Goal: Task Accomplishment & Management: Complete application form

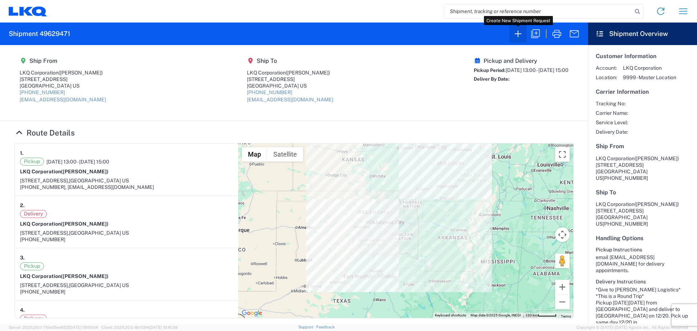
click at [516, 36] on icon "button" at bounding box center [518, 34] width 12 height 12
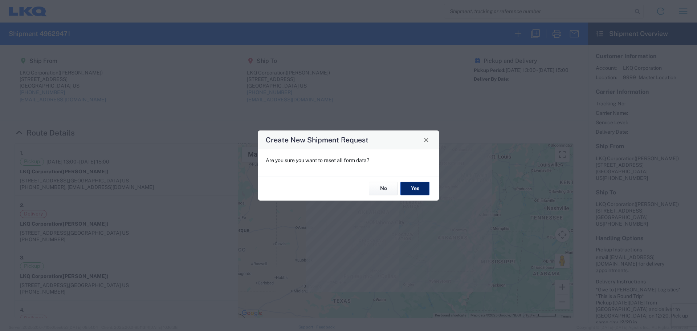
click at [418, 187] on button "Yes" at bounding box center [414, 188] width 29 height 13
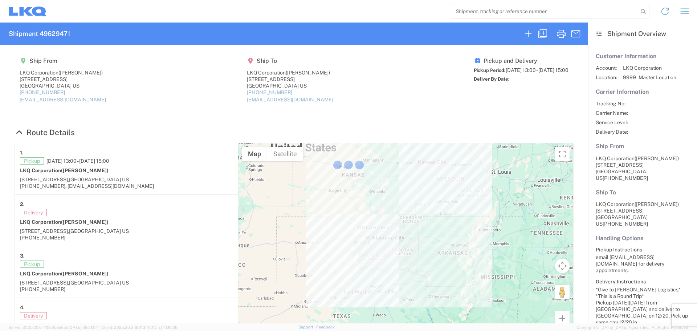
select select "FULL"
select select "LBS"
select select "IN"
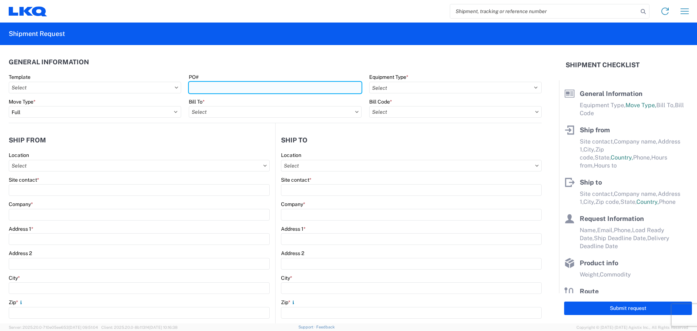
click at [228, 89] on input "PO#" at bounding box center [275, 88] width 172 height 12
type input "BerkeleyTruck#1"
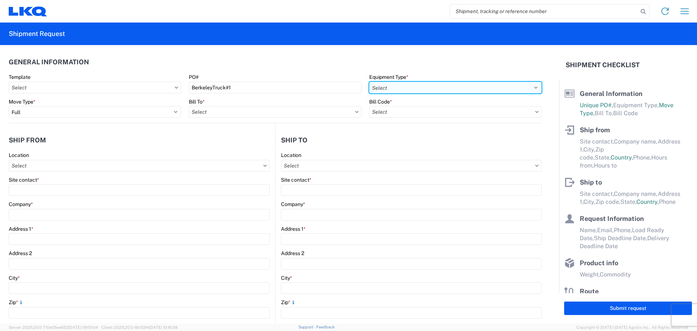
click at [401, 82] on select "Select 53’ Dry Van Flatbed Dropdeck (van) Lowboy (flatbed) Rail" at bounding box center [455, 88] width 172 height 12
select select "STDV"
click at [369, 82] on select "Select 53’ Dry Van Flatbed Dropdeck (van) Lowboy (flatbed) Rail" at bounding box center [455, 88] width 172 height 12
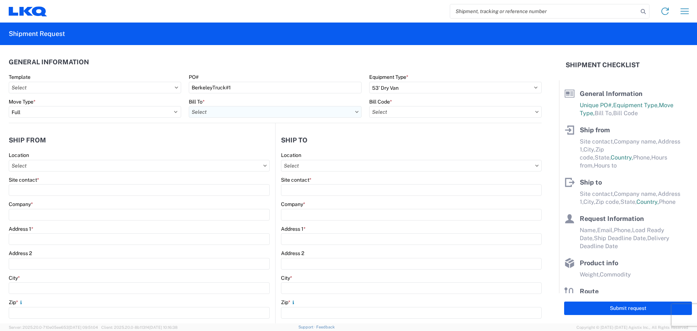
click at [219, 110] on input "text" at bounding box center [275, 112] width 172 height 12
type input "1882"
click at [231, 146] on div "1882 - North American ATK Corporation" at bounding box center [252, 144] width 127 height 12
type input "1882 - North American ATK Corporation"
click at [386, 111] on input "text" at bounding box center [455, 112] width 172 height 12
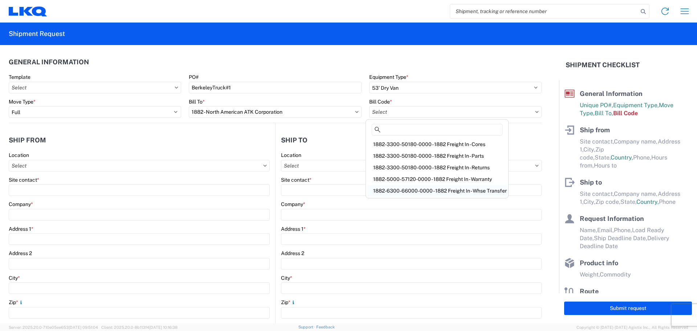
click at [429, 190] on div "1882-6300-66000-0000 - 1882 Freight In - Whse Transfer" at bounding box center [436, 191] width 139 height 12
type input "1882-6300-66000-0000 - 1882 Freight In - Whse Transfer"
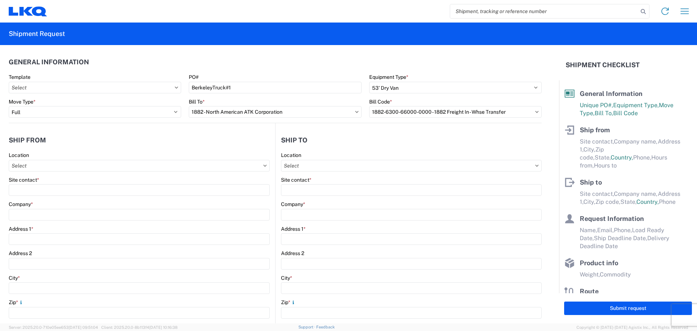
scroll to position [48, 0]
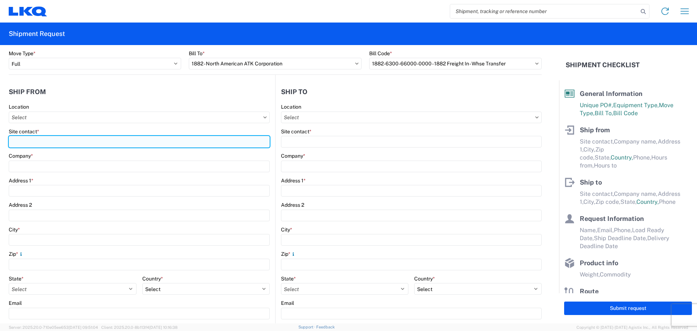
click at [45, 140] on input "Site contact *" at bounding box center [139, 142] width 261 height 12
type input "[PERSON_NAME]"
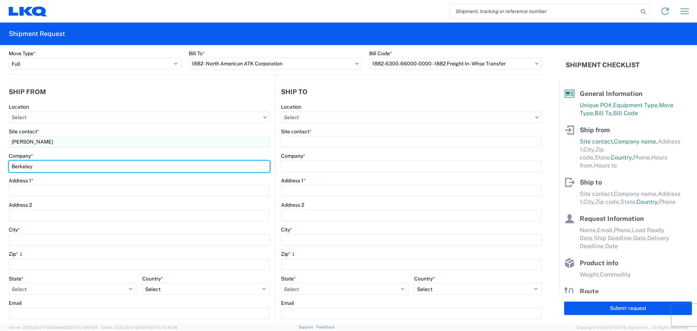
type input "Berkeley"
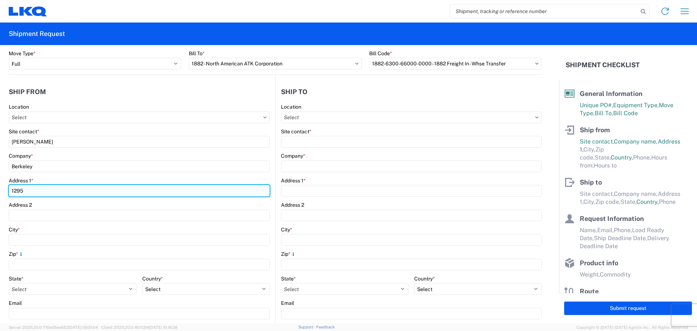
type input "[STREET_ADDRESS]"
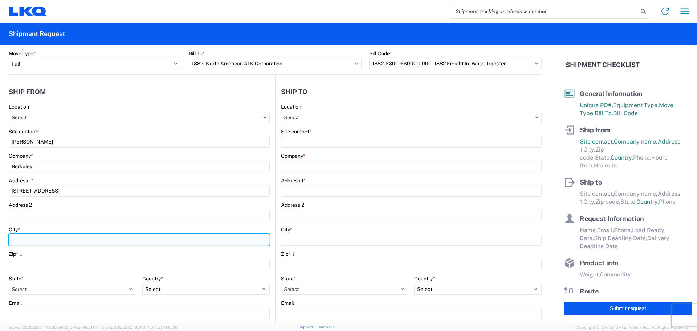
click at [45, 238] on input "City *" at bounding box center [139, 240] width 261 height 12
type input "[GEOGRAPHIC_DATA]"
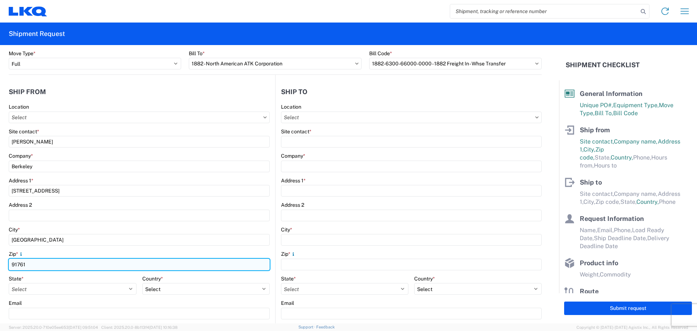
scroll to position [97, 0]
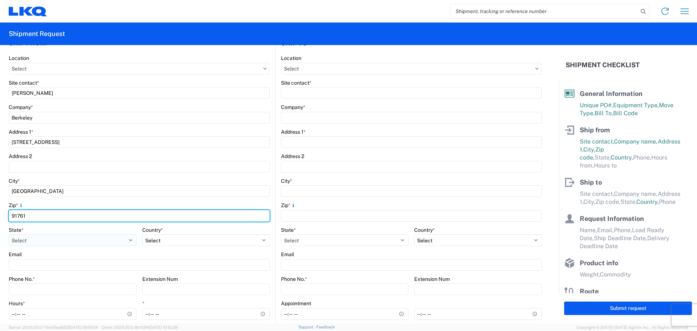
type input "91761"
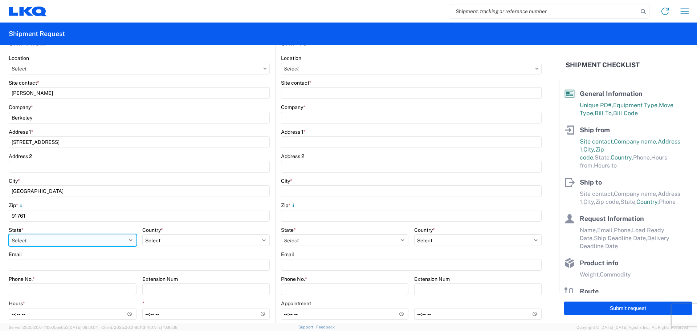
click at [50, 234] on select "Select [US_STATE] [US_STATE] [US_STATE] [US_STATE] Armed Forces Americas Armed …" at bounding box center [73, 240] width 128 height 12
click at [51, 239] on select "Select [US_STATE] [US_STATE] [US_STATE] [US_STATE] Armed Forces Americas Armed …" at bounding box center [73, 240] width 128 height 12
select select "CA"
click at [9, 234] on select "Select [US_STATE] [US_STATE] [US_STATE] [US_STATE] Armed Forces Americas Armed …" at bounding box center [73, 240] width 128 height 12
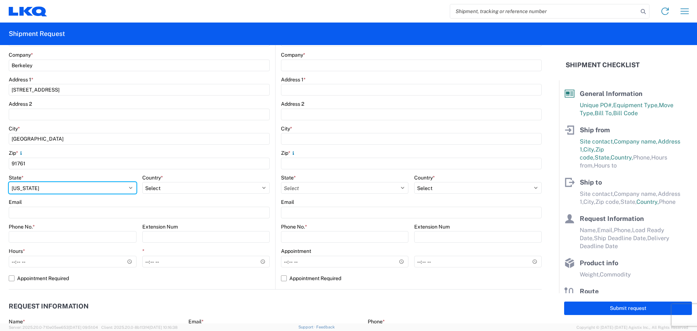
scroll to position [193, 0]
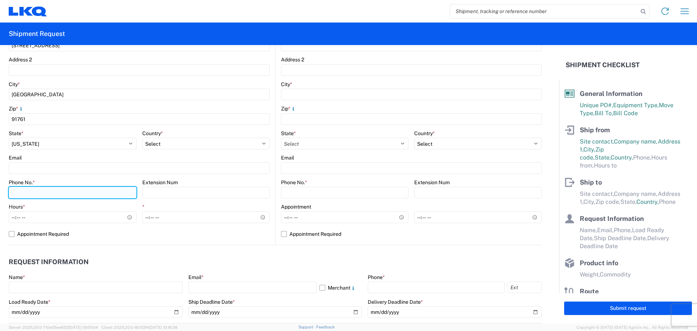
drag, startPoint x: 32, startPoint y: 187, endPoint x: 34, endPoint y: 191, distance: 4.9
click at [34, 191] on input "Phone No. *" at bounding box center [73, 193] width 128 height 12
type input "[PHONE_NUMBER]"
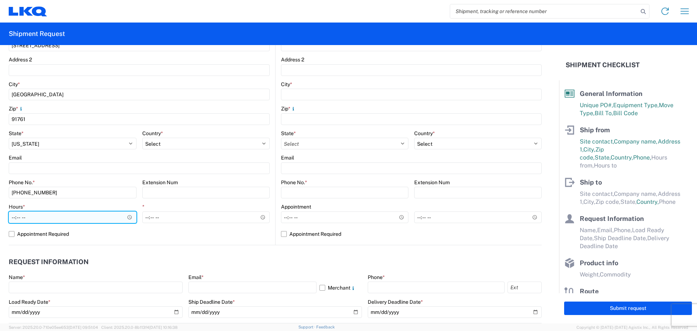
click at [11, 220] on input "Hours *" at bounding box center [73, 217] width 128 height 12
type input "08:00"
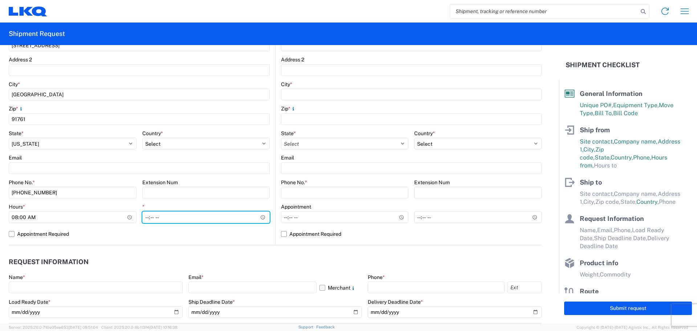
type input "14:00"
click at [305, 257] on header "Request Information" at bounding box center [275, 262] width 533 height 16
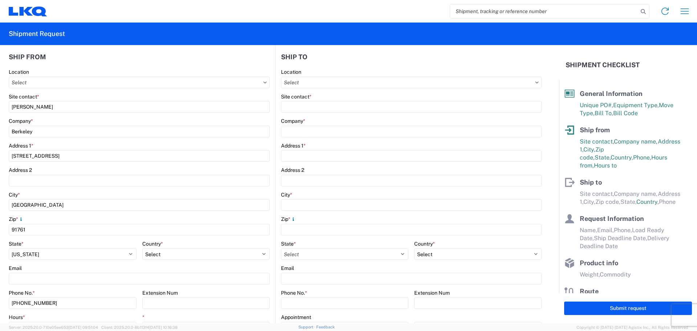
scroll to position [0, 0]
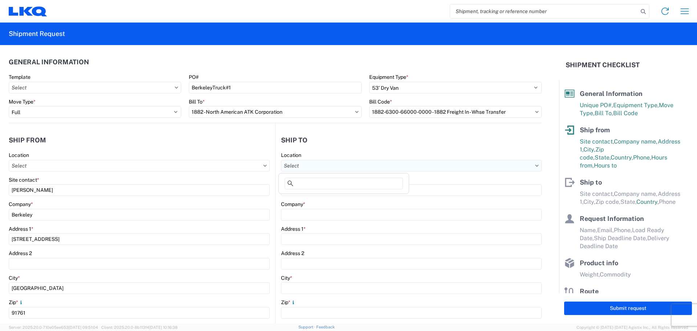
click at [308, 164] on input "text" at bounding box center [411, 166] width 261 height 12
type input "1882"
click at [329, 196] on div "1882 - North American ATK Corporation" at bounding box center [343, 198] width 127 height 12
type input "1882 - North American ATK Corporation"
type input "LKQ Corporation"
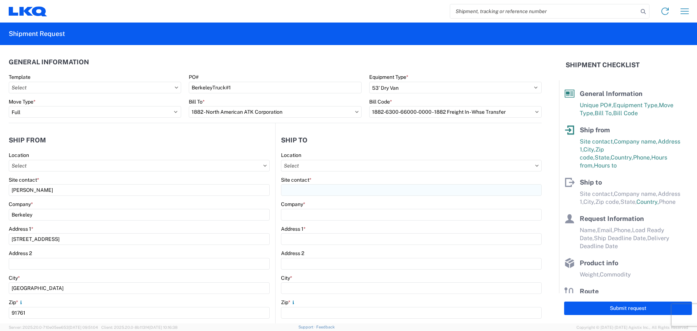
type input "[STREET_ADDRESS]"
type input "[GEOGRAPHIC_DATA]"
type input "75050"
select select "US"
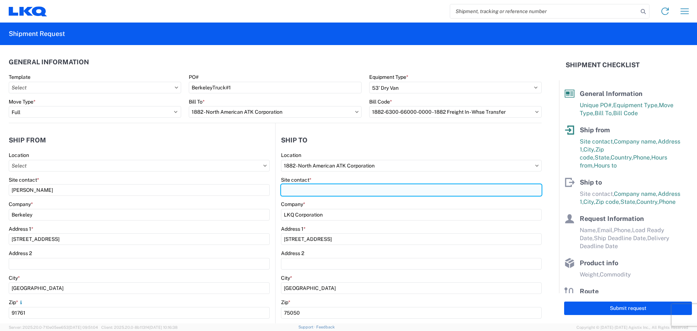
click at [319, 187] on input "Site contact *" at bounding box center [411, 190] width 261 height 12
type input "[PERSON_NAME]"
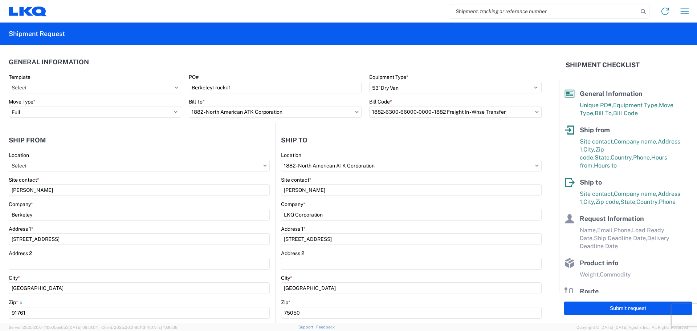
click at [327, 139] on header "Ship to" at bounding box center [408, 140] width 266 height 16
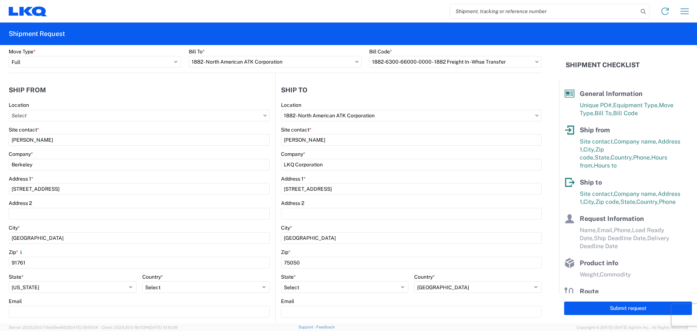
scroll to position [145, 0]
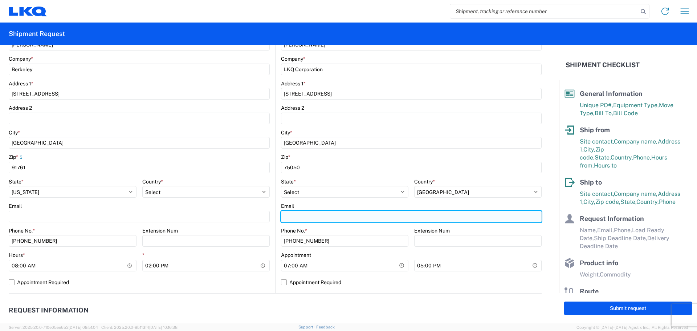
click at [300, 214] on input "Email" at bounding box center [411, 216] width 261 height 12
type input "[EMAIL_ADDRESS][DOMAIN_NAME]"
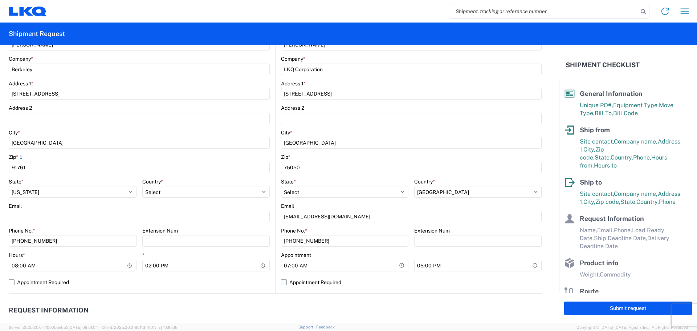
click at [281, 282] on label "Appointment Required" at bounding box center [411, 282] width 261 height 12
click at [0, 0] on input "Appointment Required" at bounding box center [0, 0] width 0 height 0
select select "[GEOGRAPHIC_DATA]"
select select "US"
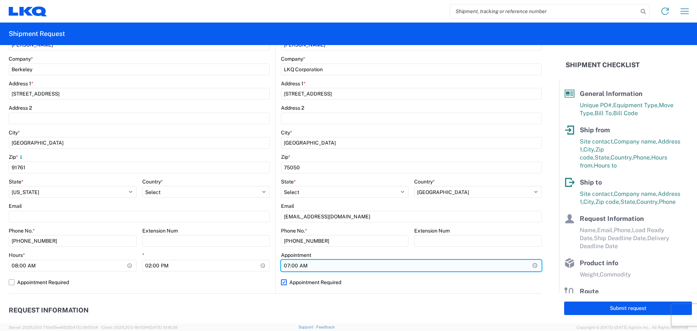
click at [306, 263] on input "07:00" at bounding box center [411, 265] width 261 height 12
click at [302, 265] on input "07:00" at bounding box center [411, 265] width 261 height 12
click at [293, 262] on input "Hours *" at bounding box center [411, 265] width 261 height 12
click at [290, 265] on input "Hours *" at bounding box center [411, 265] width 261 height 12
click at [283, 266] on input "Hours *" at bounding box center [411, 265] width 261 height 12
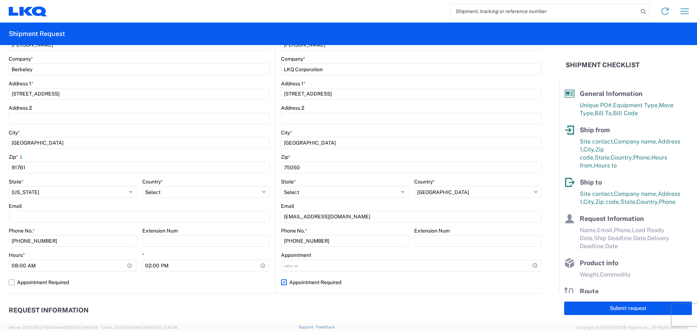
click at [248, 304] on header "Request Information" at bounding box center [275, 310] width 533 height 16
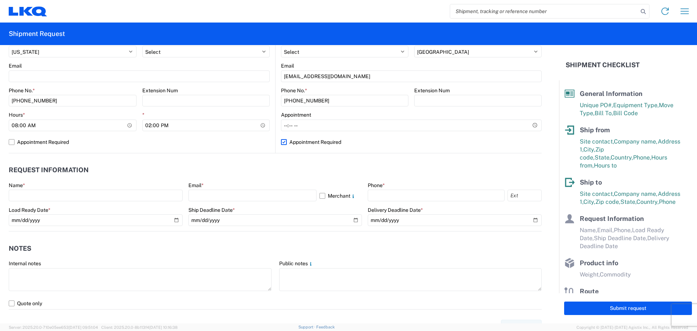
scroll to position [290, 0]
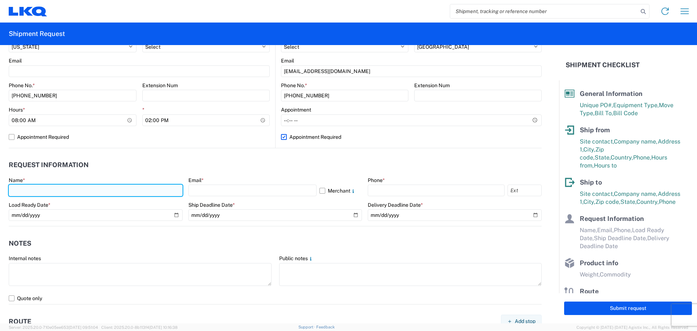
click at [20, 187] on input "text" at bounding box center [96, 190] width 174 height 12
type input "[PERSON_NAME]"
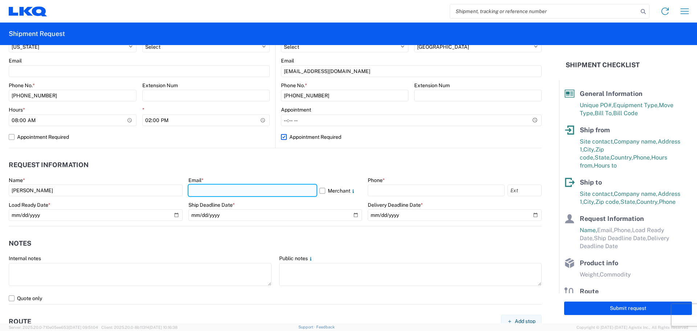
click at [210, 192] on input "text" at bounding box center [252, 190] width 128 height 12
type input "[EMAIL_ADDRESS][DOMAIN_NAME]"
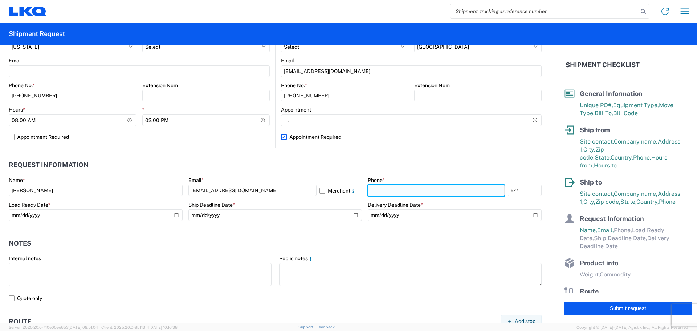
drag, startPoint x: 380, startPoint y: 188, endPoint x: 393, endPoint y: 195, distance: 14.5
click at [381, 189] on input "text" at bounding box center [436, 190] width 137 height 12
type input "[PHONE_NUMBER]"
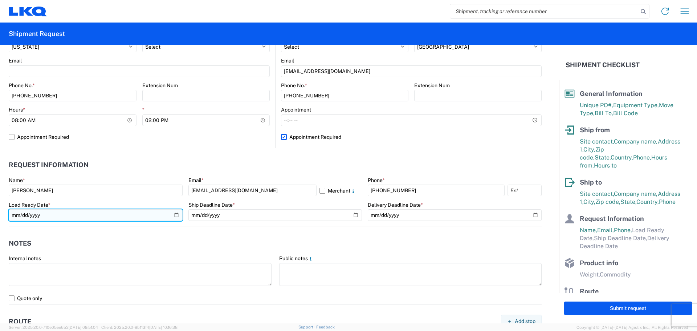
click at [175, 215] on input "date" at bounding box center [96, 215] width 174 height 12
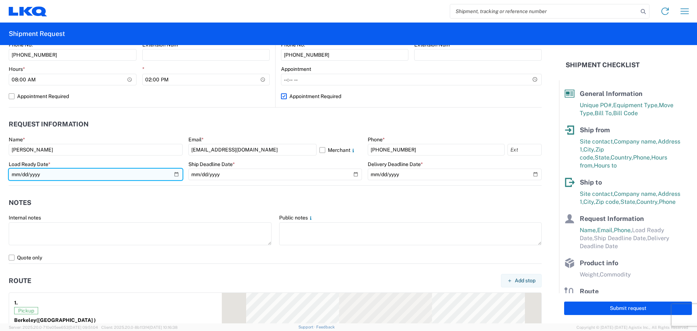
scroll to position [339, 0]
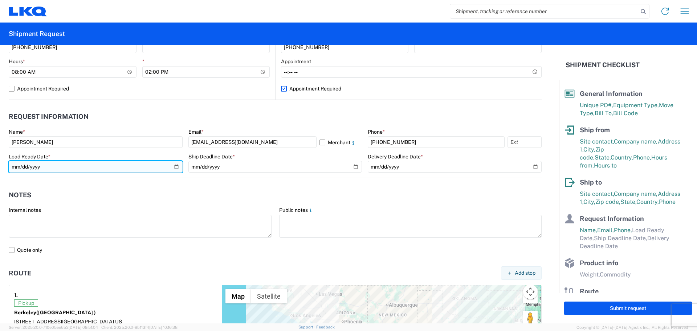
click at [175, 165] on input "date" at bounding box center [96, 167] width 174 height 12
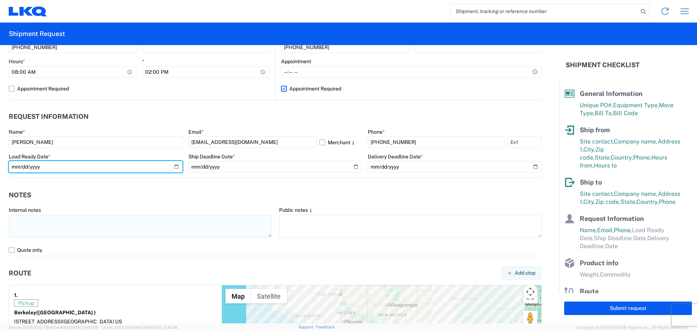
type input "[DATE]"
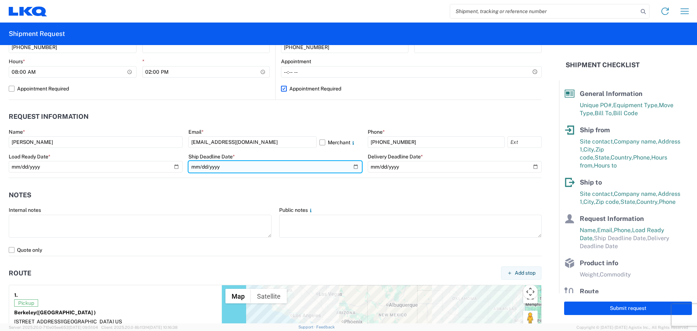
click at [353, 168] on input "date" at bounding box center [275, 167] width 174 height 12
type input "[DATE]"
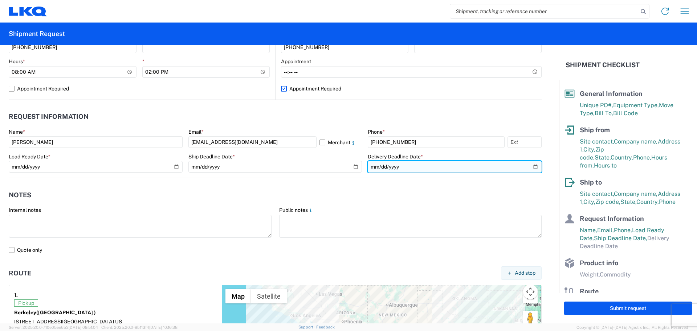
click at [529, 166] on input "date" at bounding box center [455, 167] width 174 height 12
type input "[DATE]"
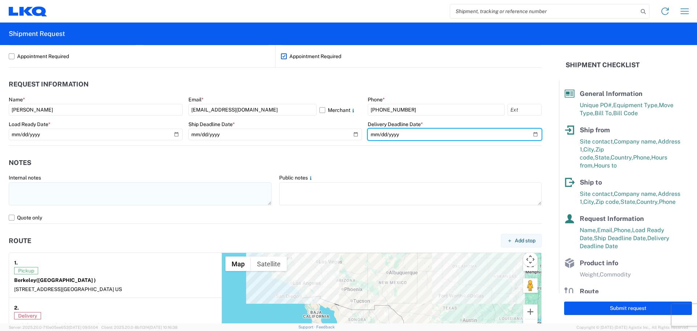
scroll to position [387, 0]
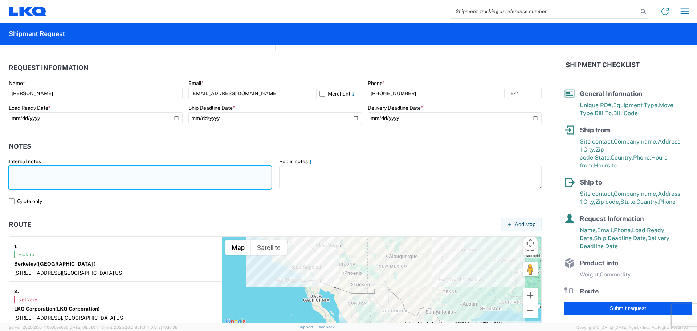
click at [62, 177] on textarea at bounding box center [140, 177] width 263 height 23
drag, startPoint x: 116, startPoint y: 183, endPoint x: 0, endPoint y: 164, distance: 117.2
click at [0, 164] on form "General Information Template [GEOGRAPHIC_DATA]#1 Equipment Type * Select 53’ Dr…" at bounding box center [279, 184] width 559 height 278
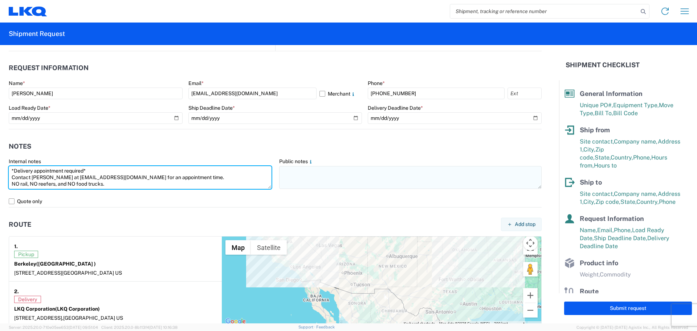
type textarea "*Delivery appointment required* Contact [PERSON_NAME] at [EMAIL_ADDRESS][DOMAIN…"
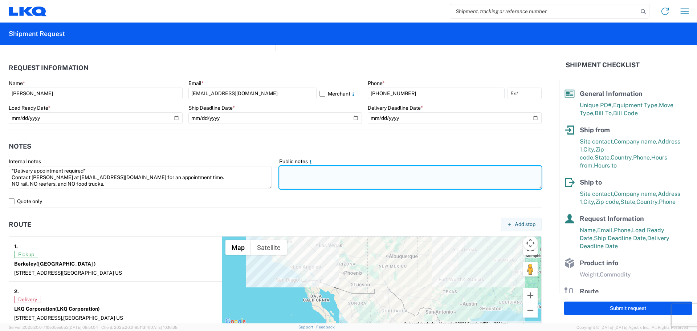
click at [307, 177] on textarea at bounding box center [410, 177] width 263 height 23
paste textarea "*Delivery appointment required* Contact [PERSON_NAME] at [EMAIL_ADDRESS][DOMAIN…"
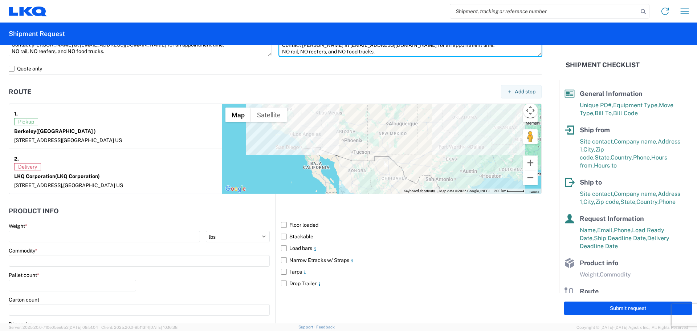
scroll to position [593, 0]
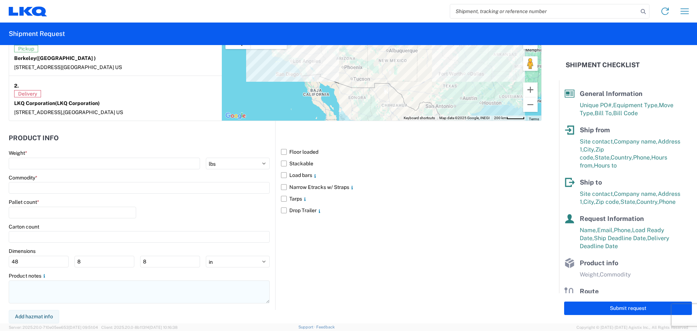
type textarea "*Delivery appointment required* Contact [PERSON_NAME] at [EMAIL_ADDRESS][DOMAIN…"
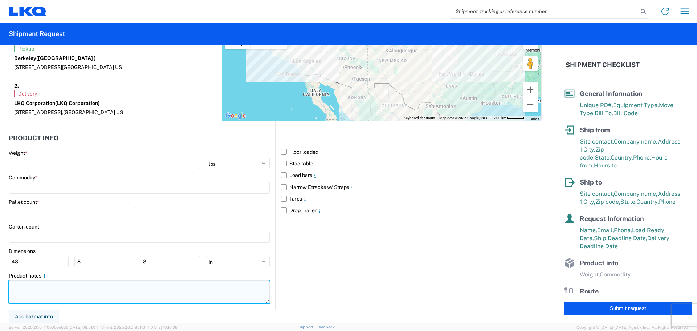
click at [52, 291] on textarea at bounding box center [139, 291] width 261 height 23
paste textarea "*Delivery appointment required* Contact [PERSON_NAME] at [EMAIL_ADDRESS][DOMAIN…"
type textarea "*Delivery appointment required* Contact [PERSON_NAME] at [EMAIL_ADDRESS][DOMAIN…"
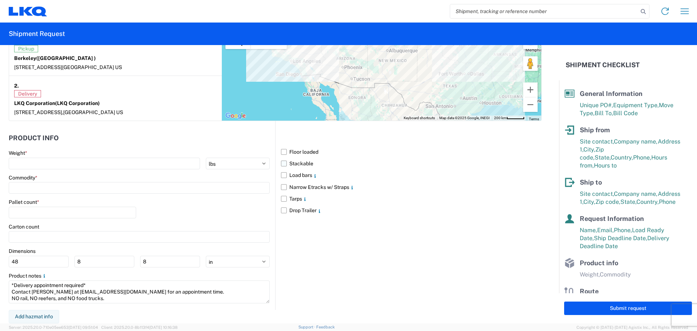
click at [281, 163] on label "Stackable" at bounding box center [411, 164] width 261 height 12
click at [0, 0] on input "Stackable" at bounding box center [0, 0] width 0 height 0
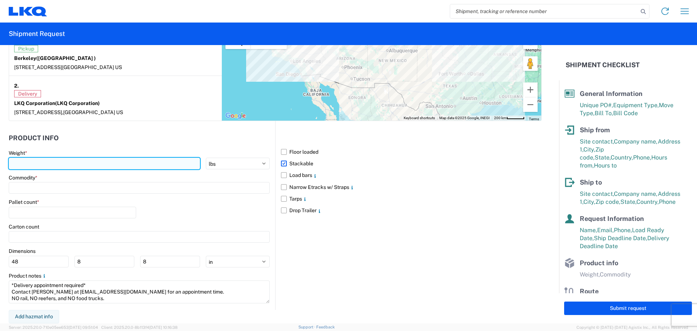
click at [101, 164] on input "number" at bounding box center [104, 164] width 191 height 12
type input "23000"
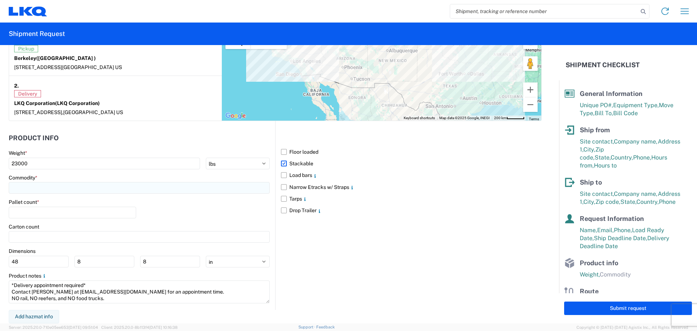
click at [46, 186] on input at bounding box center [139, 188] width 261 height 12
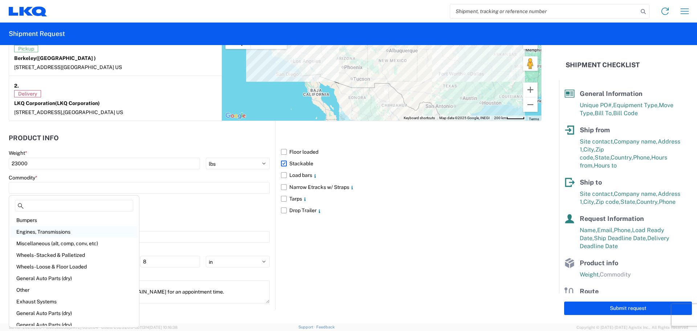
click at [48, 232] on div "Engines, Transmissions" at bounding box center [74, 232] width 127 height 12
type input "Engines, Transmissions"
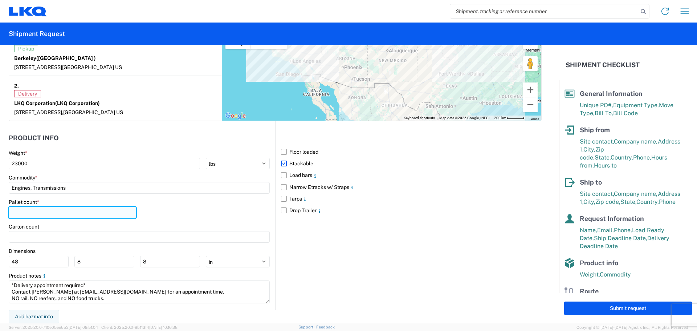
click at [69, 209] on input "number" at bounding box center [72, 212] width 127 height 12
click at [165, 200] on div "Pallet count * 34" at bounding box center [139, 211] width 261 height 25
click at [47, 215] on input "34" at bounding box center [72, 212] width 127 height 12
click at [181, 212] on div "Pallet count * 34" at bounding box center [139, 211] width 261 height 25
click at [54, 212] on input "34" at bounding box center [72, 212] width 127 height 12
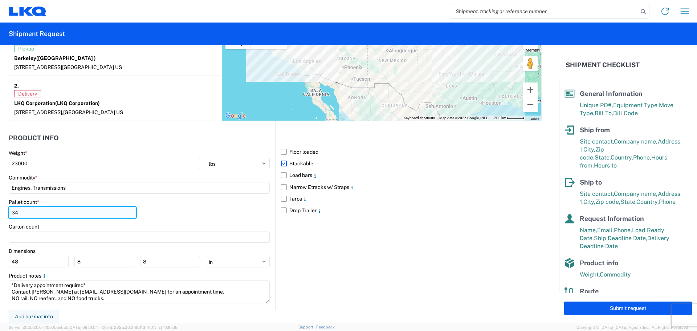
type input "3"
click at [203, 205] on div "Pallet count * 50" at bounding box center [139, 211] width 261 height 25
click at [43, 214] on input "50" at bounding box center [72, 212] width 127 height 12
type input "5"
type input "34"
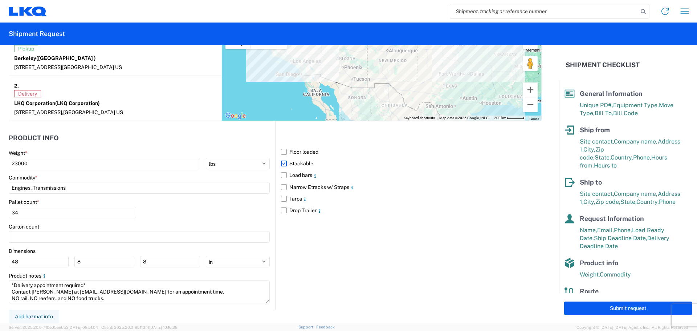
click at [216, 211] on div "Pallet count * 34" at bounding box center [139, 211] width 261 height 25
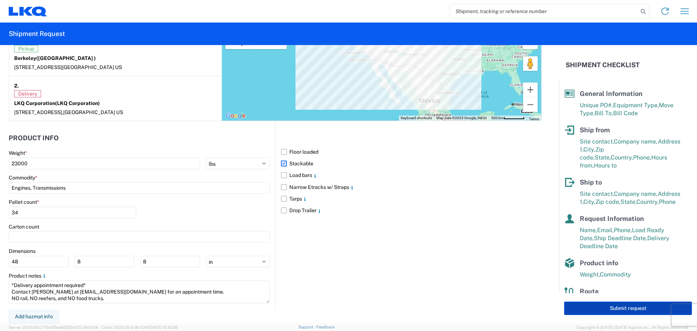
click at [585, 306] on button "Submit request" at bounding box center [628, 307] width 128 height 13
select select "US"
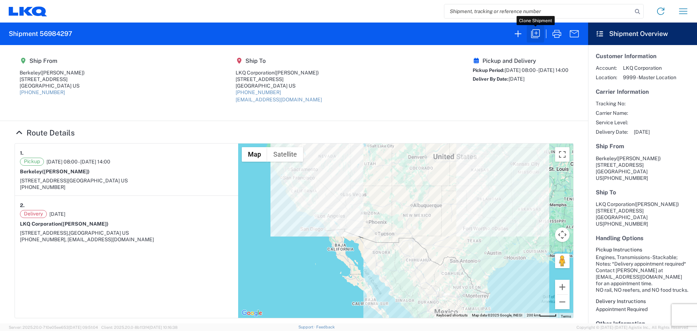
click at [536, 33] on icon "button" at bounding box center [535, 34] width 12 height 12
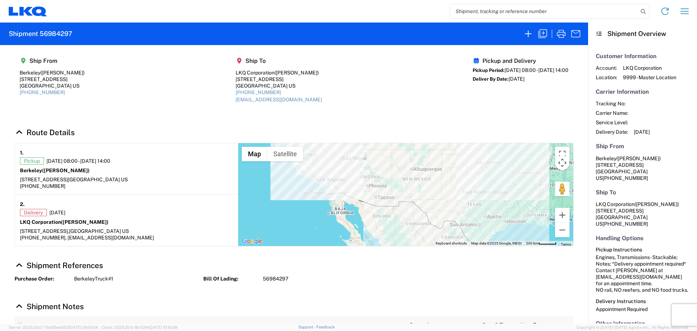
select select "FULL"
select select "US"
select select "LBS"
select select "IN"
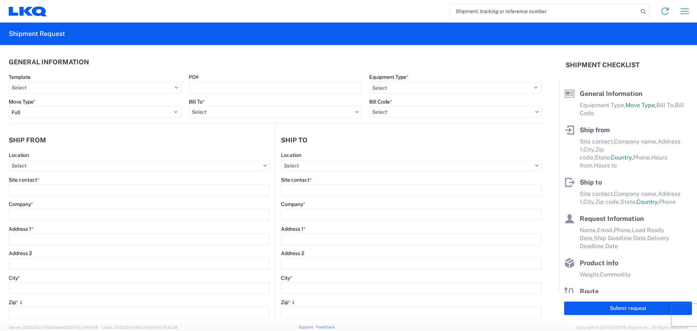
select select "STDV"
type input "[PERSON_NAME]"
type input "Berkeley"
type input "[STREET_ADDRESS]"
type input "[GEOGRAPHIC_DATA]"
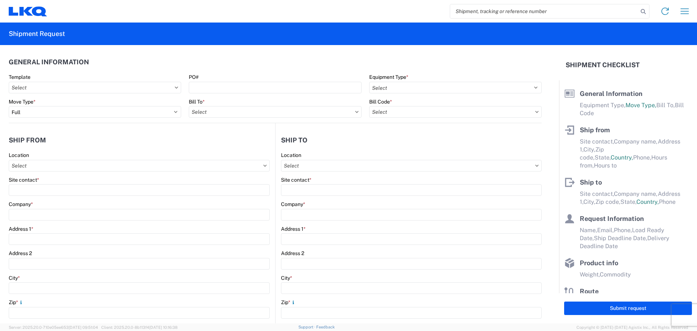
type input "91761"
type input "[PERSON_NAME]"
type input "LKQ Corporation"
type input "[STREET_ADDRESS]"
type input "[GEOGRAPHIC_DATA]"
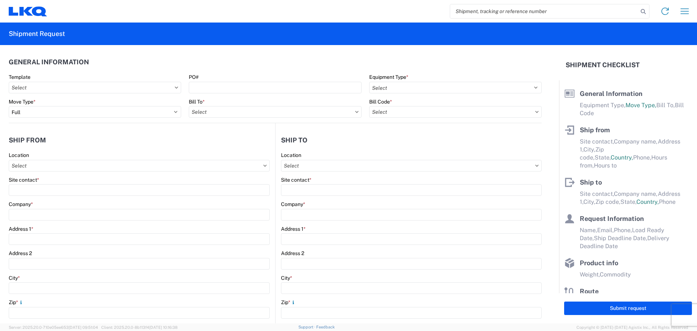
type input "75050"
type input "[EMAIL_ADDRESS][DOMAIN_NAME]"
type input "[PERSON_NAME]"
type input "[EMAIL_ADDRESS][DOMAIN_NAME]"
type input "[PHONE_NUMBER]"
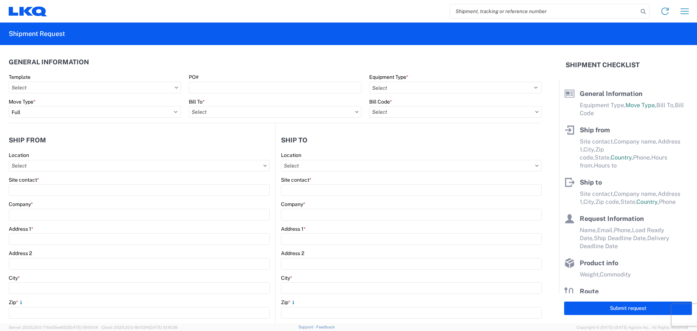
type input "[DATE]"
type textarea "*Delivery appointment required* Contact [PERSON_NAME] at [EMAIL_ADDRESS][DOMAIN…"
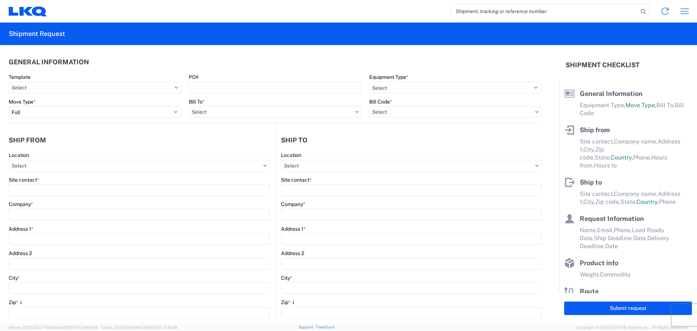
type input "23000"
type input "Engines, Transmissions"
type input "34"
type input "0"
type textarea "*Delivery appointment required* Contact [PERSON_NAME] at [EMAIL_ADDRESS][DOMAIN…"
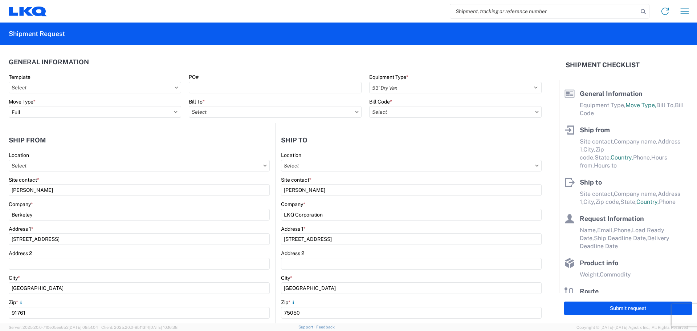
select select "US"
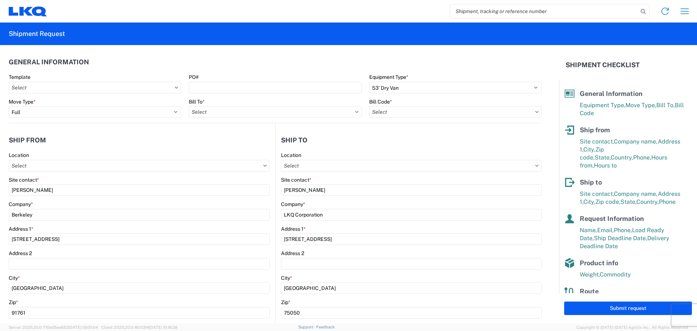
type input "1882 - North American ATK Corporation"
type input "1882-6300-66000-0000 - 1882 Freight In - Whse Transfer"
type input "1882 - North American ATK Corporation"
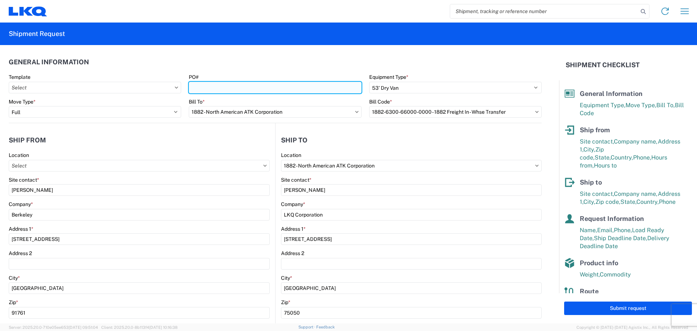
click at [224, 87] on input "PO#" at bounding box center [275, 88] width 172 height 12
type input "BerkeleyTruck#2"
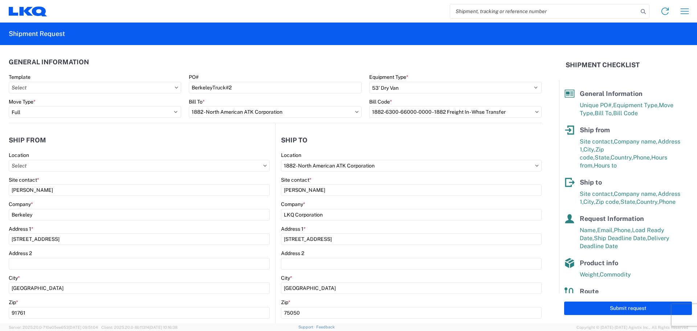
click at [265, 66] on header "General Information" at bounding box center [275, 62] width 533 height 16
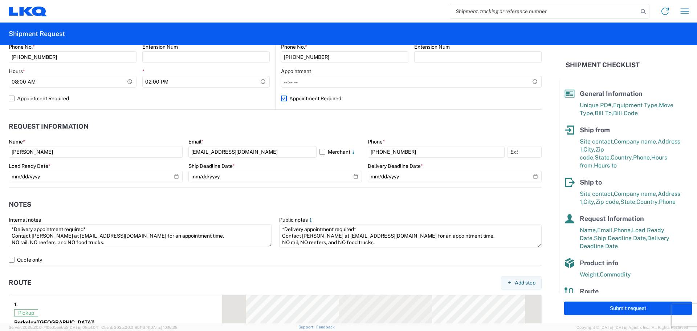
scroll to position [339, 0]
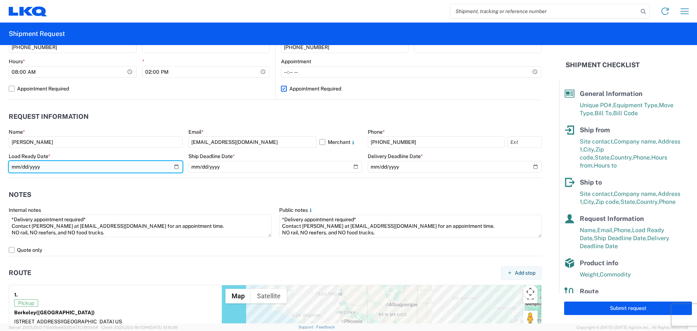
click at [176, 165] on input "[DATE]" at bounding box center [96, 167] width 174 height 12
type input "[DATE]"
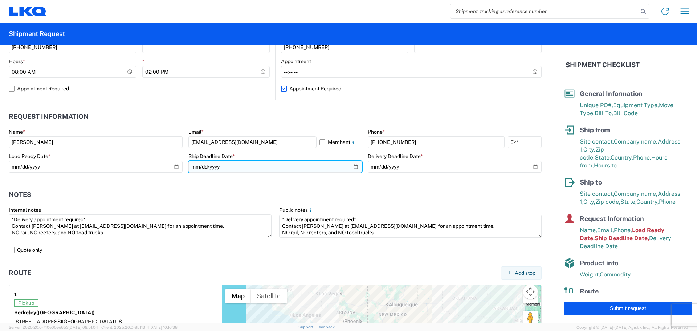
click at [349, 166] on input "[DATE]" at bounding box center [275, 167] width 174 height 12
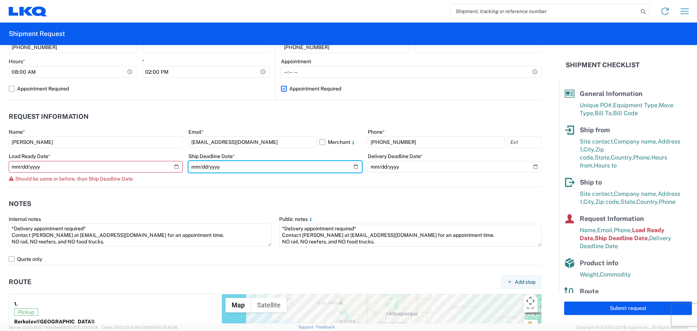
type input "[DATE]"
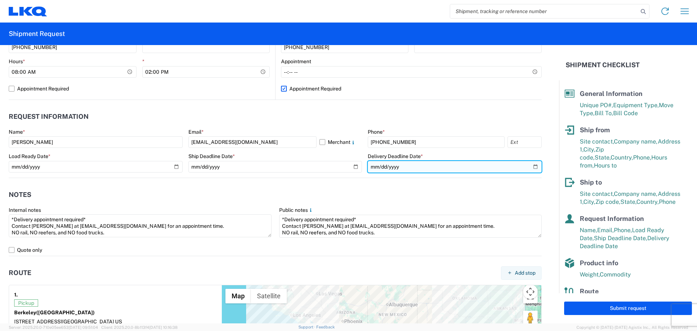
click at [533, 164] on input "[DATE]" at bounding box center [455, 167] width 174 height 12
click at [529, 165] on input "[DATE]" at bounding box center [455, 167] width 174 height 12
type input "[DATE]"
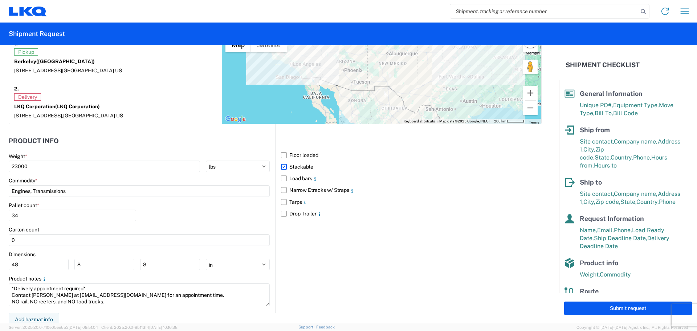
scroll to position [592, 0]
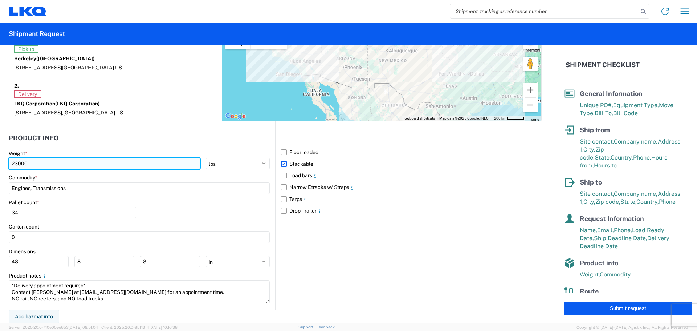
click at [17, 163] on input "23000" at bounding box center [104, 164] width 191 height 12
type input "21000"
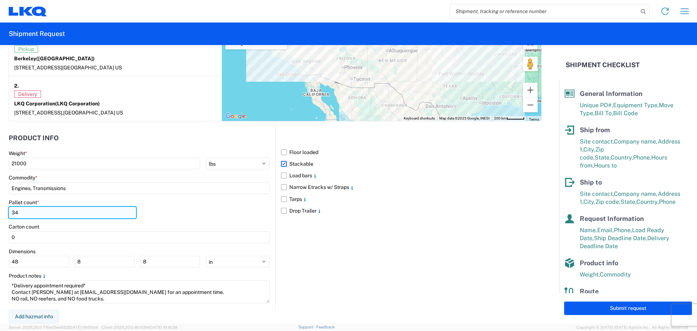
click at [28, 212] on input "34" at bounding box center [72, 212] width 127 height 12
type input "3"
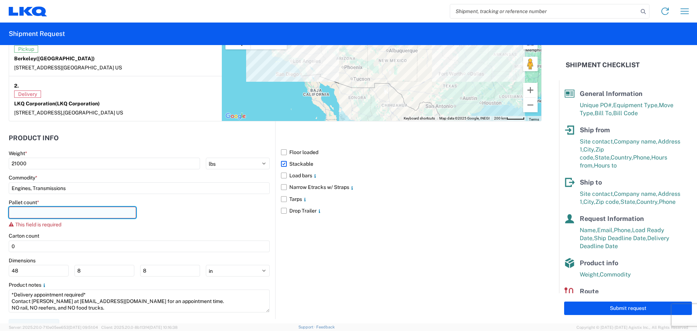
click at [26, 210] on input "number" at bounding box center [72, 212] width 127 height 12
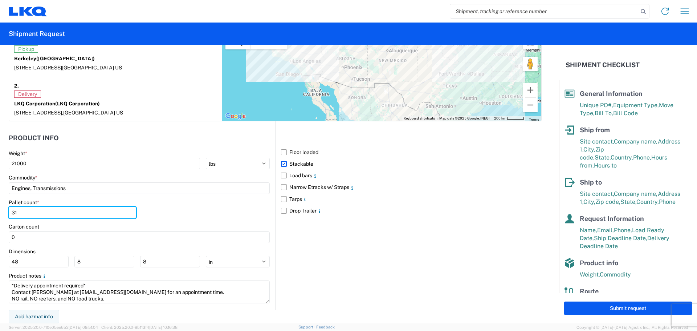
type input "31"
click at [216, 217] on div "Pallet count * 31" at bounding box center [139, 211] width 261 height 25
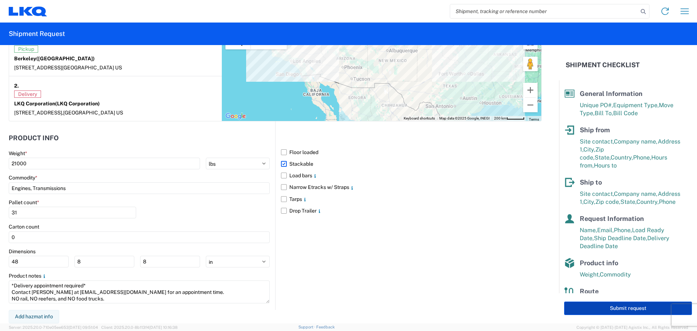
click at [596, 308] on button "Submit request" at bounding box center [628, 307] width 128 height 13
